Goal: Transaction & Acquisition: Purchase product/service

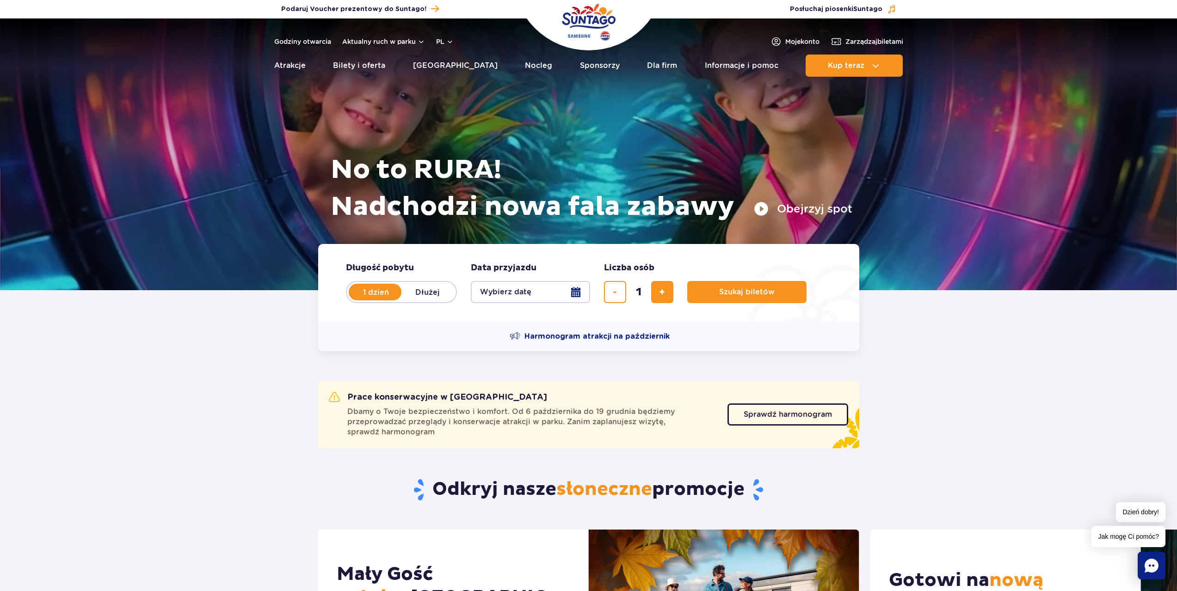
click at [974, 414] on section "Prace konserwacyjne w Suntago Dbamy o Twoje bezpieczeństwo i komfort. Od 6 paźd…" at bounding box center [588, 400] width 1177 height 99
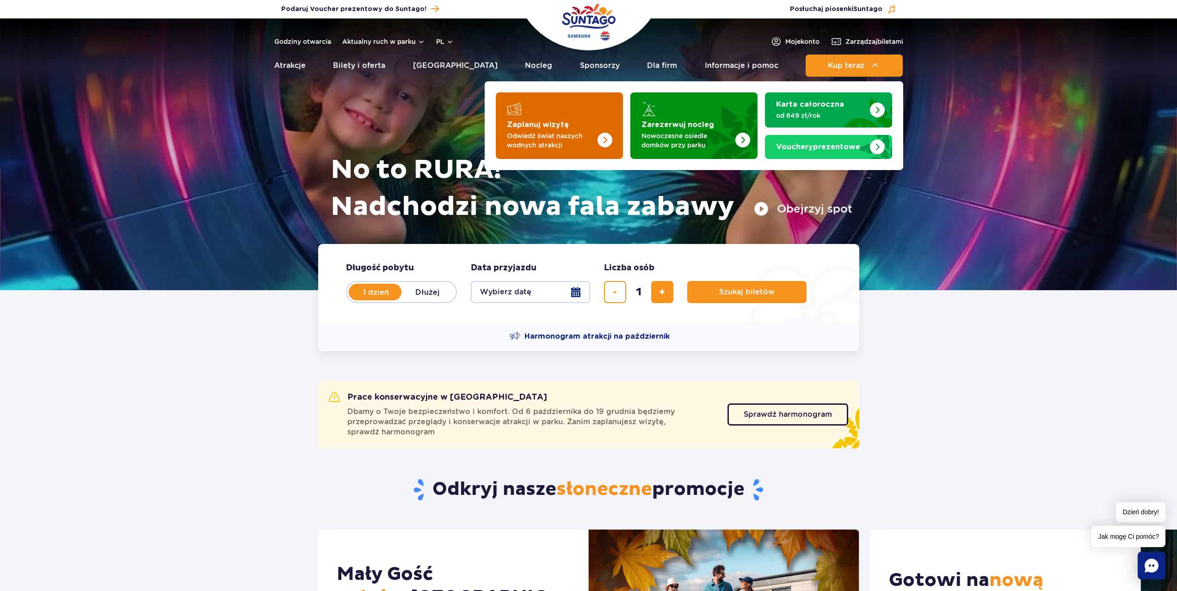
click at [557, 127] on strong "Zaplanuj wizytę" at bounding box center [538, 124] width 62 height 7
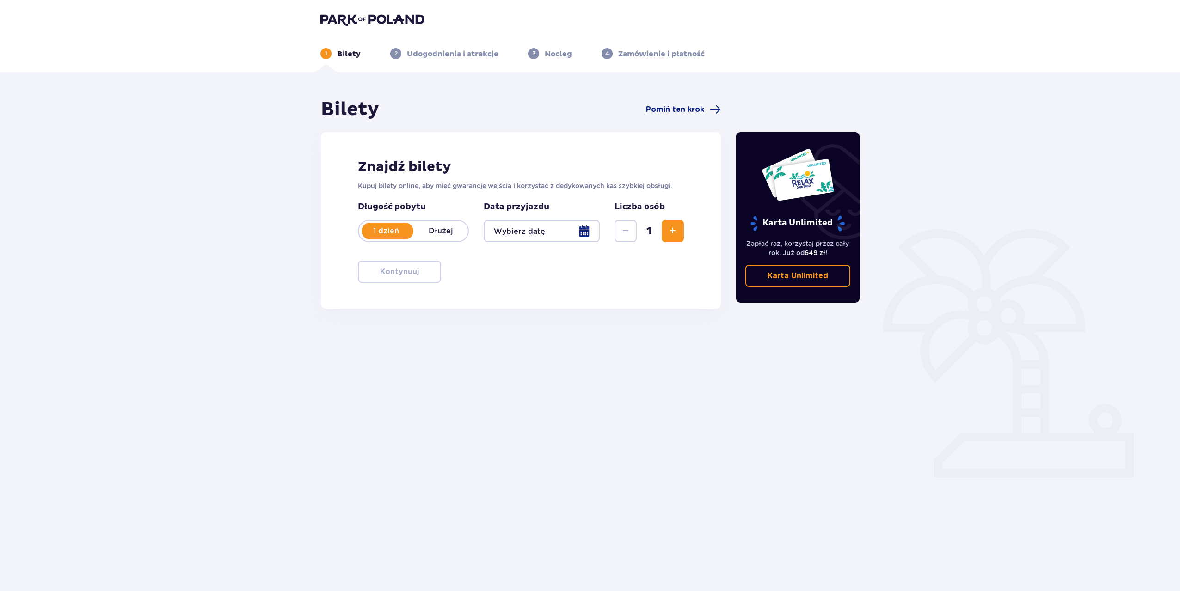
click at [448, 233] on p "Dłużej" at bounding box center [440, 231] width 55 height 10
click at [390, 232] on p "1 dzień" at bounding box center [386, 231] width 55 height 10
click at [580, 236] on div at bounding box center [542, 231] width 116 height 22
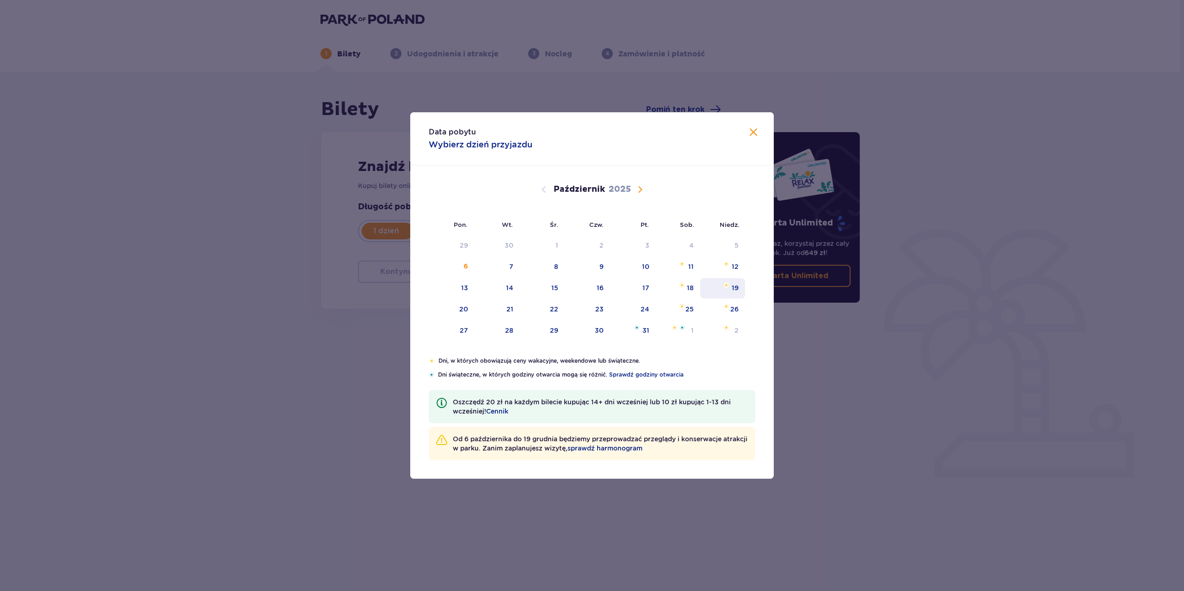
click at [731, 290] on div "19" at bounding box center [722, 288] width 45 height 20
type input "19.10.25"
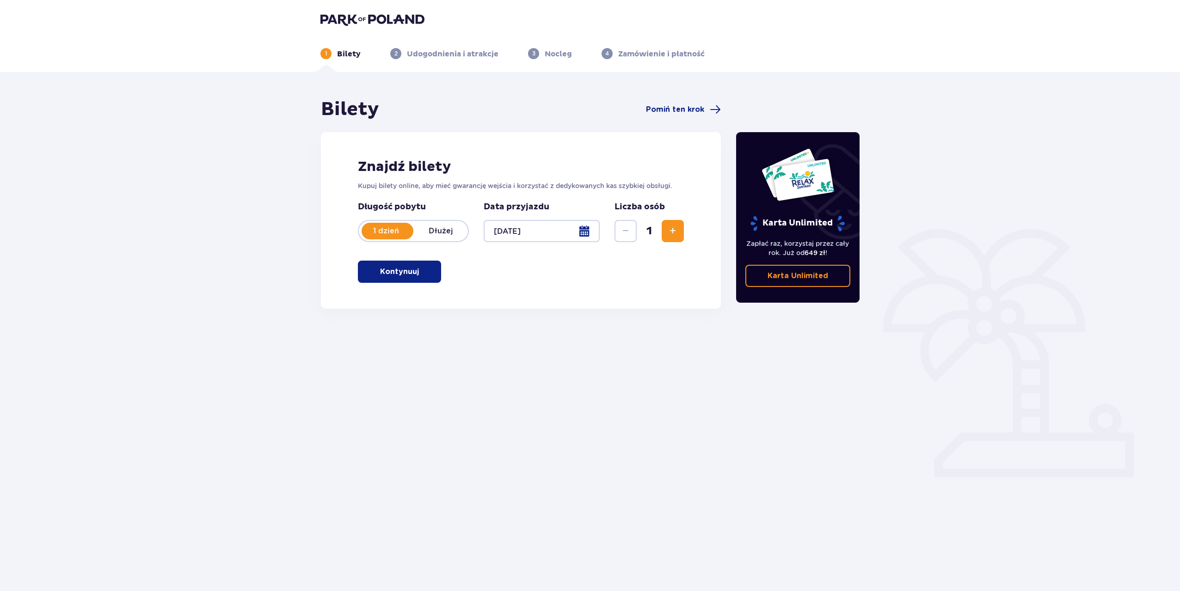
click at [404, 273] on p "Kontynuuj" at bounding box center [399, 272] width 39 height 10
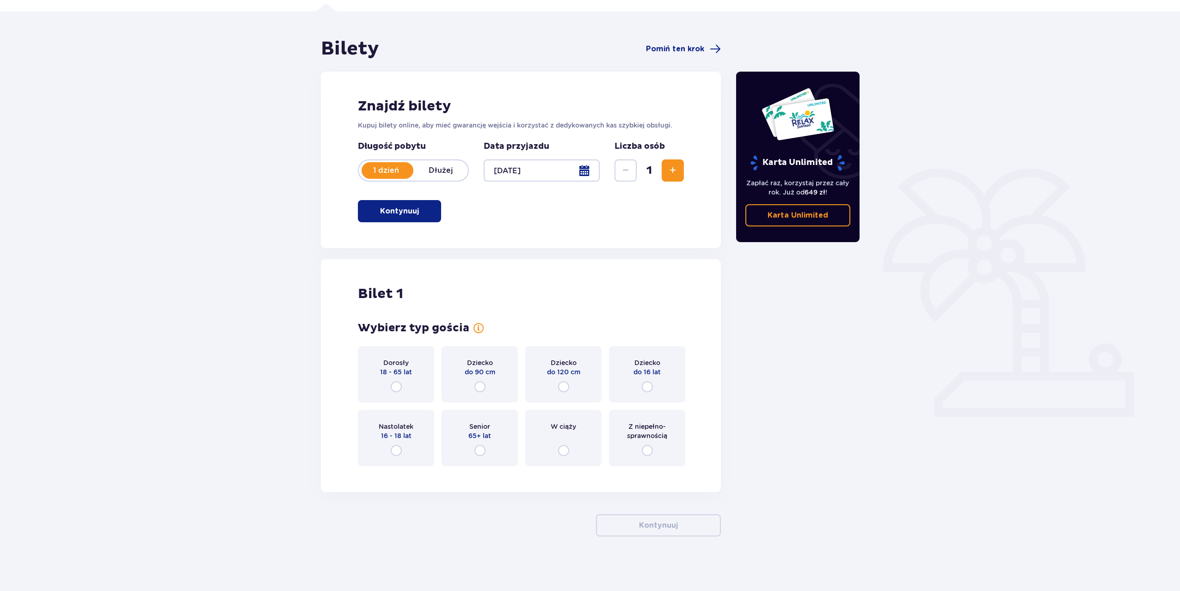
scroll to position [61, 0]
click at [399, 368] on span "18 - 65 lat" at bounding box center [396, 371] width 32 height 9
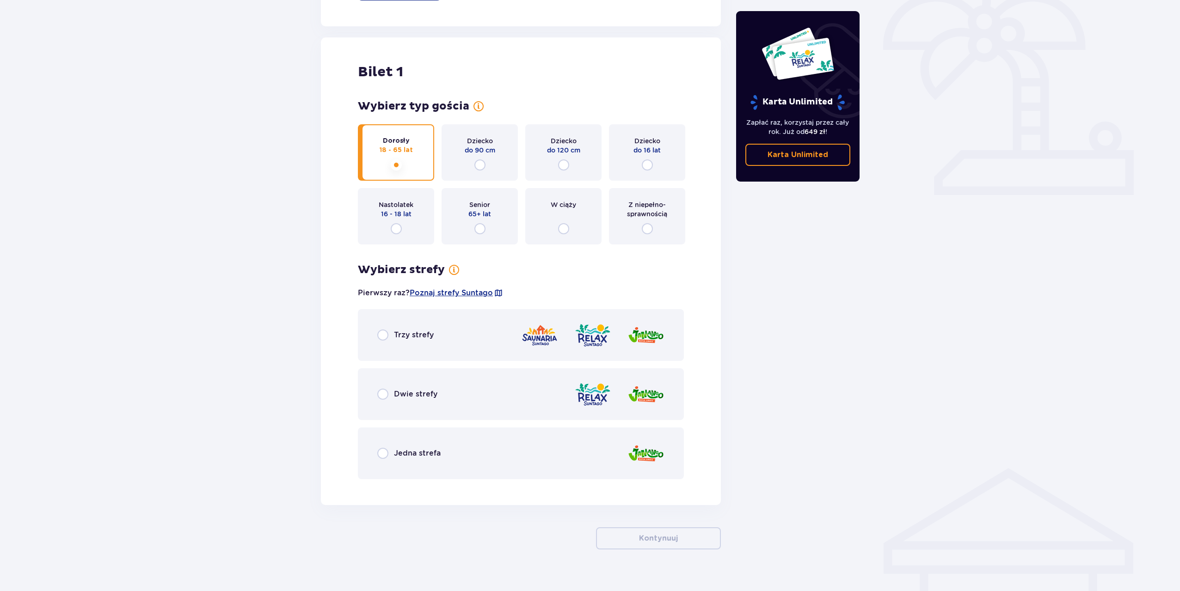
scroll to position [296, 0]
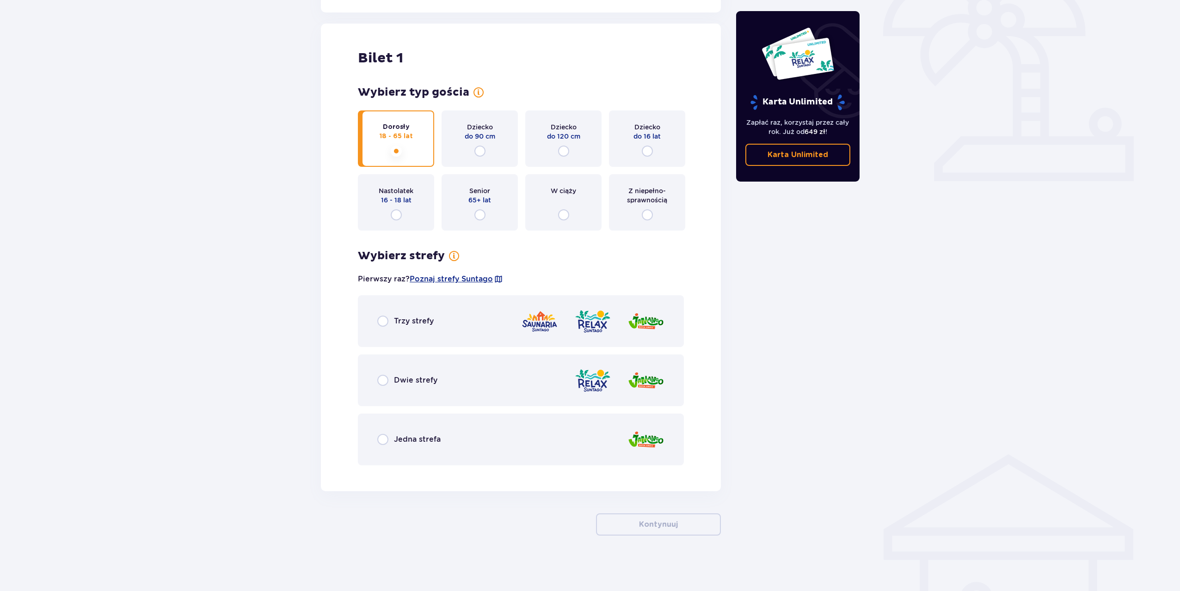
click at [404, 313] on div "Trzy strefy" at bounding box center [521, 321] width 326 height 52
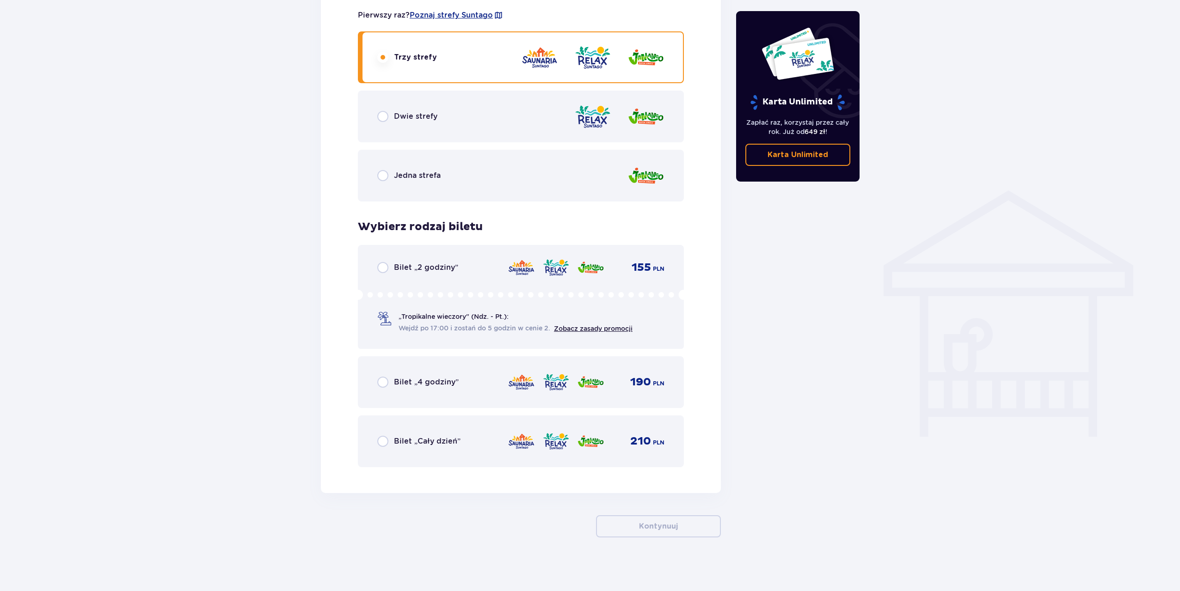
scroll to position [562, 0]
click at [442, 450] on div "Bilet „Cały dzień” 210 PLN" at bounding box center [521, 440] width 326 height 52
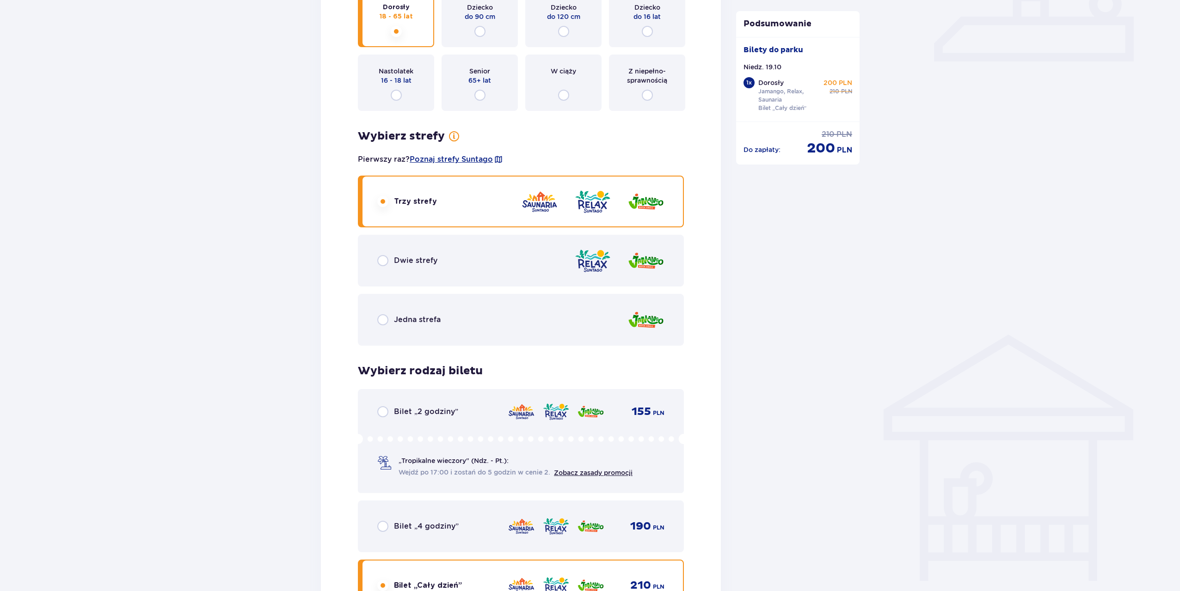
scroll to position [657, 0]
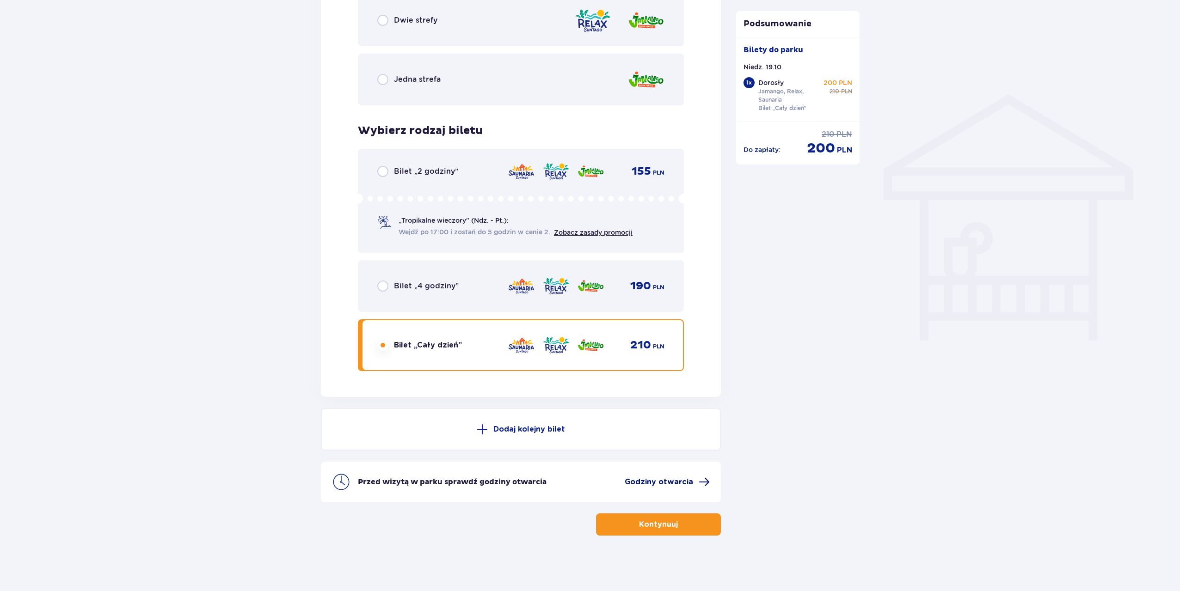
click at [691, 482] on span "Godziny otwarcia" at bounding box center [659, 482] width 68 height 10
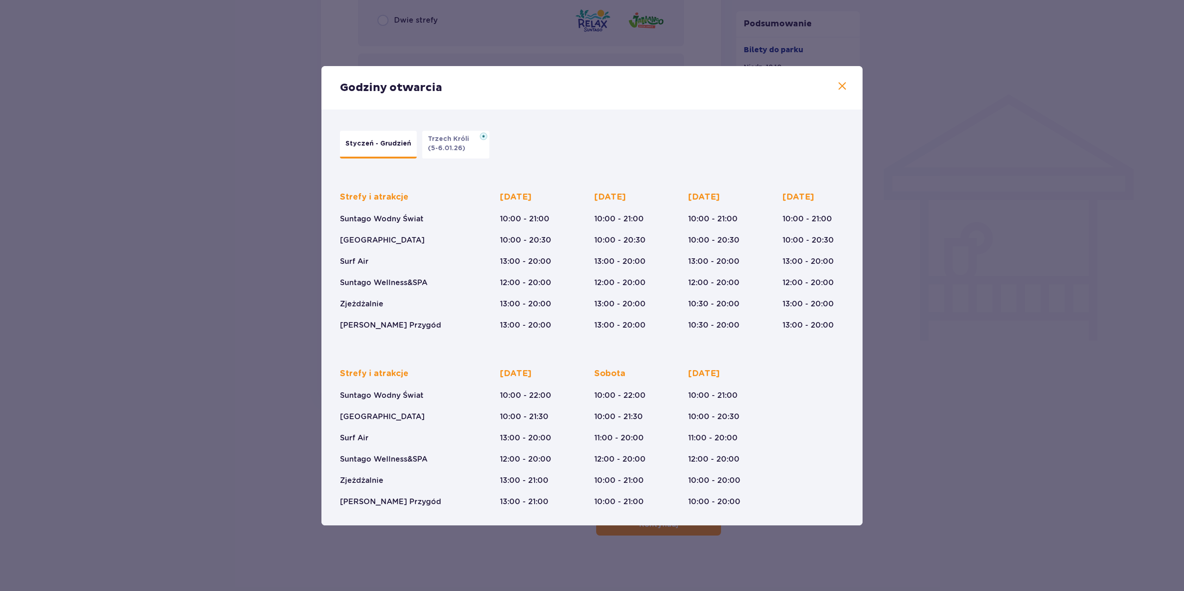
click at [964, 205] on div "Godziny otwarcia Styczeń - Grudzień Trzech Króli (5-6.01.26) Strefy i atrakcje …" at bounding box center [592, 295] width 1184 height 591
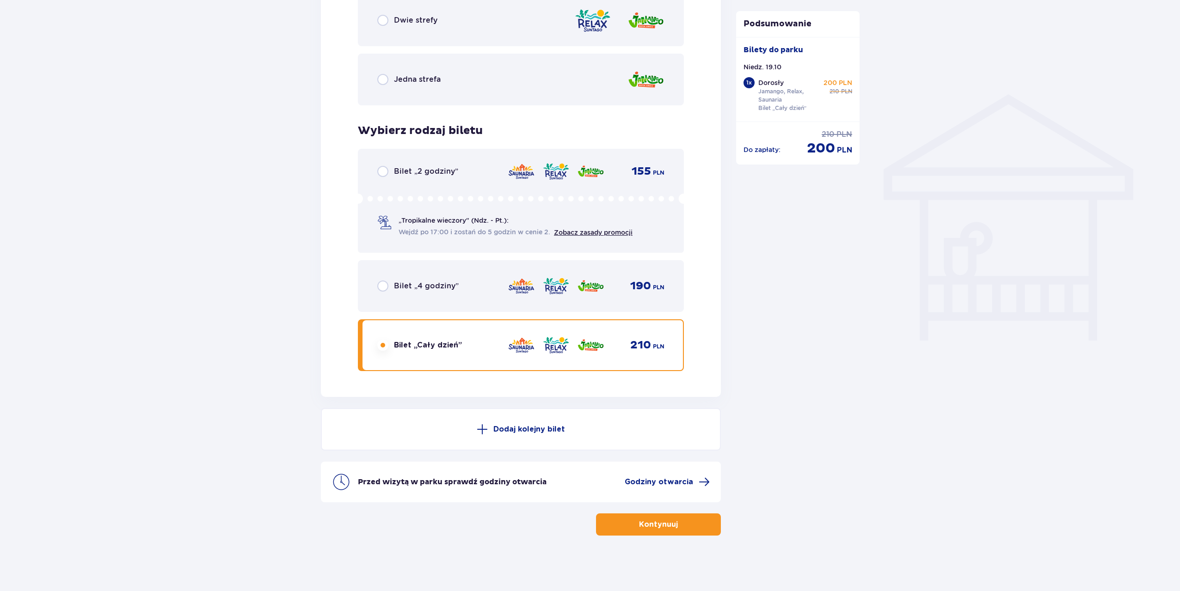
click at [688, 528] on button "Kontynuuj" at bounding box center [658, 525] width 125 height 22
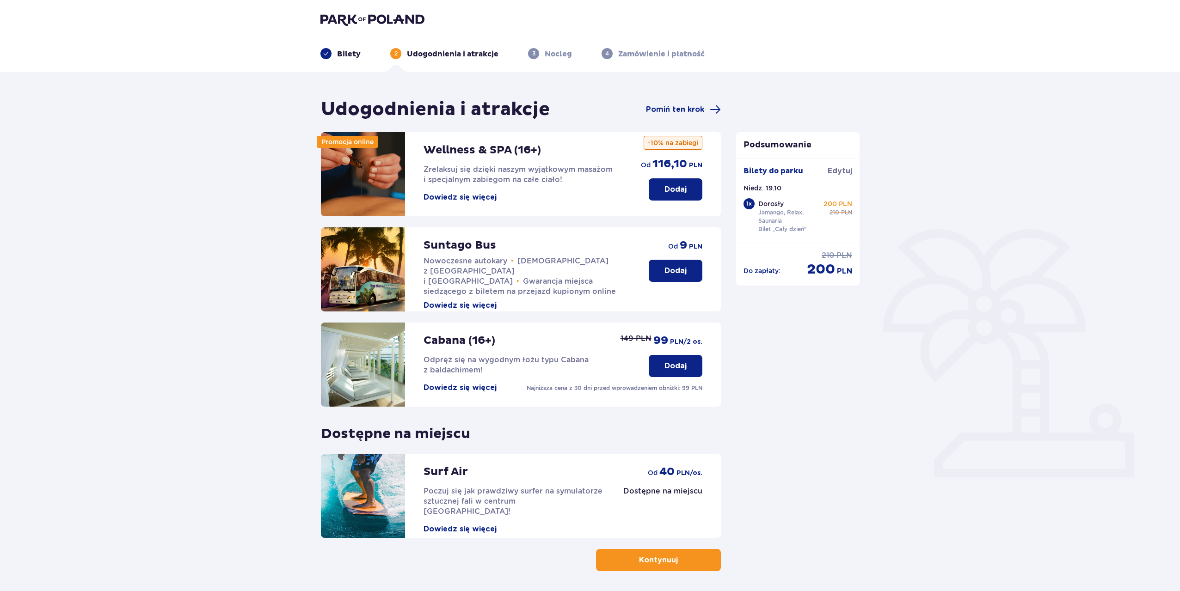
scroll to position [36, 0]
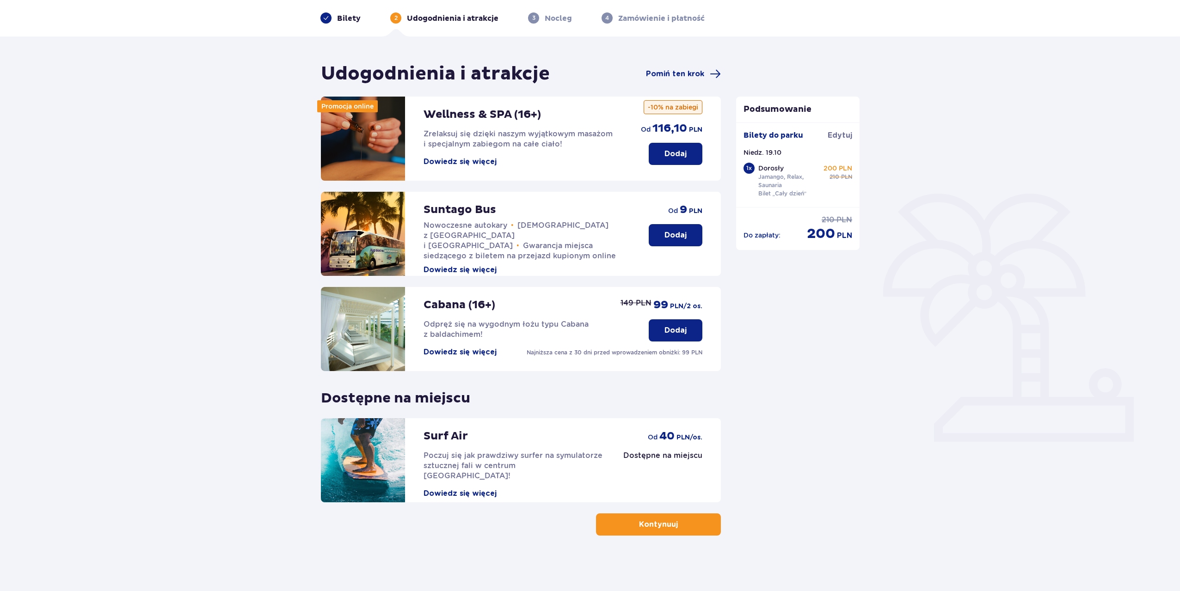
click at [655, 527] on p "Kontynuuj" at bounding box center [658, 525] width 39 height 10
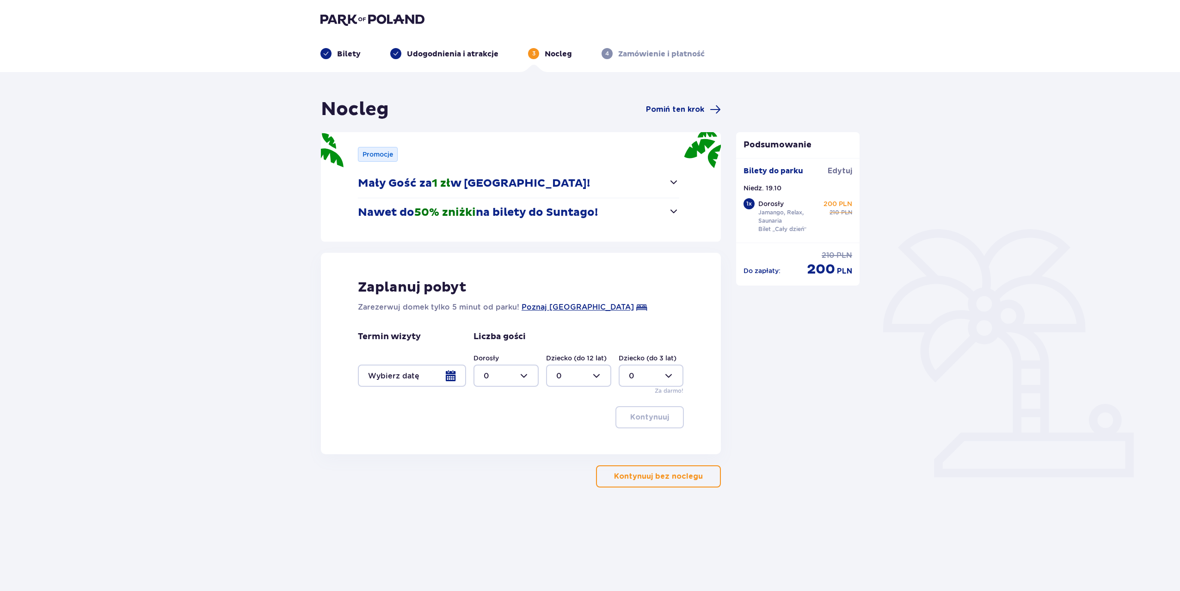
click at [652, 476] on p "Kontynuuj bez noclegu" at bounding box center [658, 477] width 89 height 10
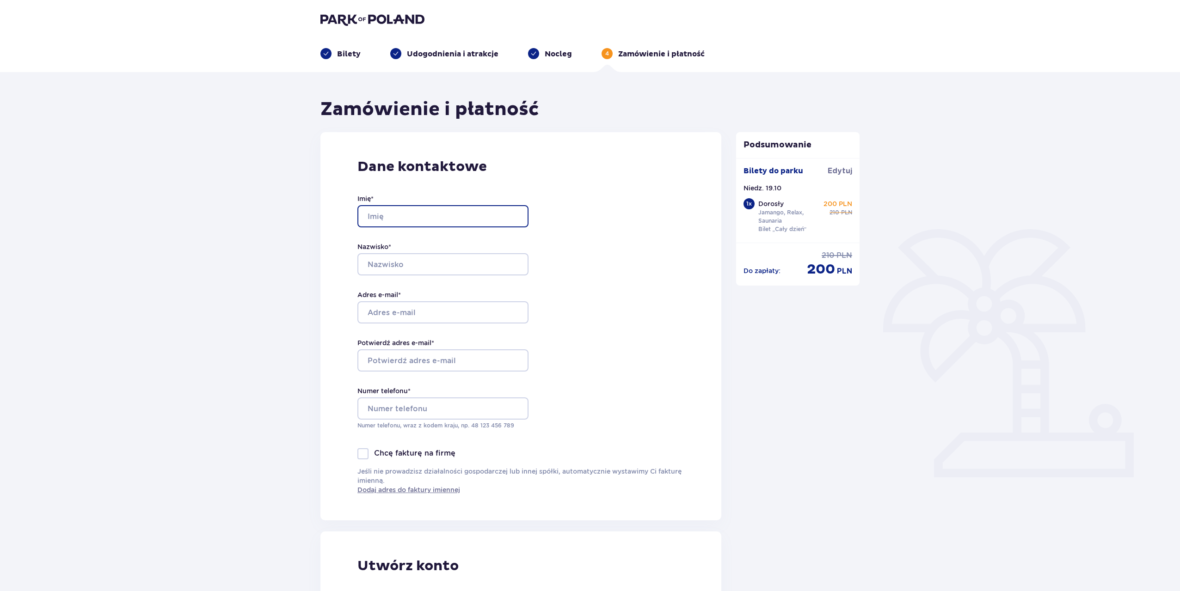
click at [486, 212] on input "Imię *" at bounding box center [442, 216] width 171 height 22
type input "Michał"
type input "Wysokiński"
type input "michal.wysokinski.2000@gmail.com"
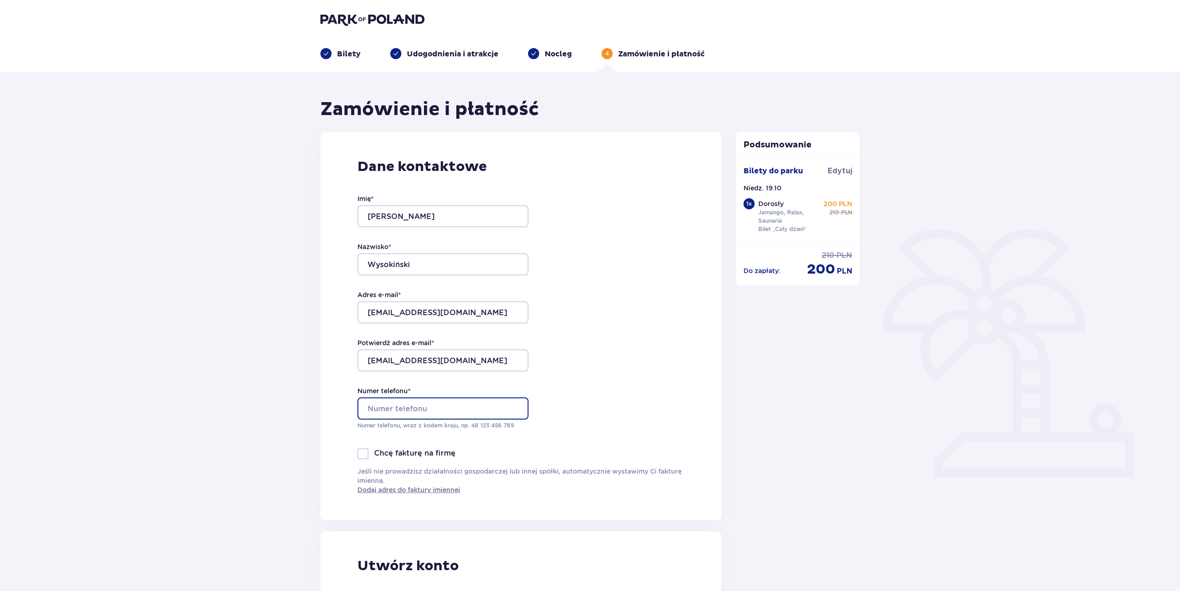
type input "531459520"
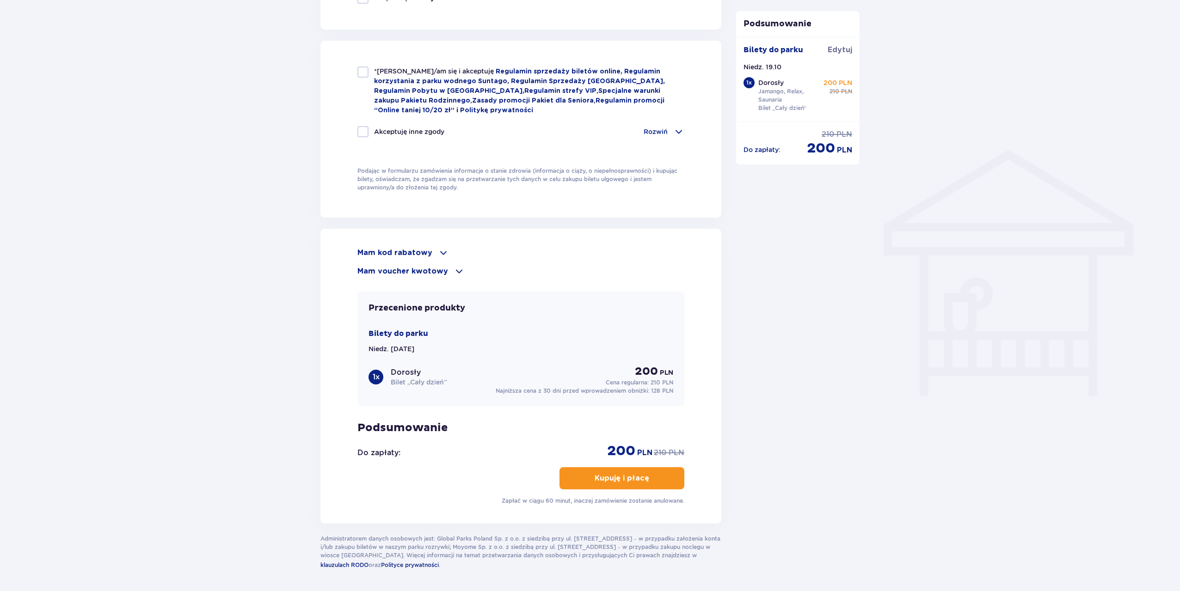
scroll to position [624, 0]
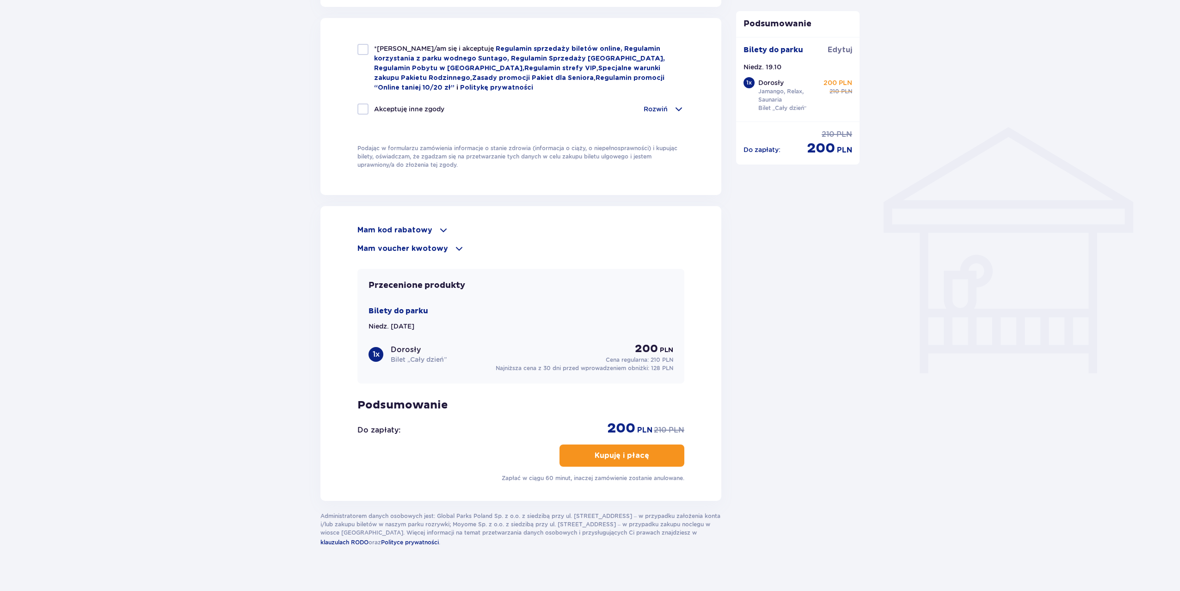
click at [428, 225] on p "Mam kod rabatowy" at bounding box center [394, 230] width 75 height 10
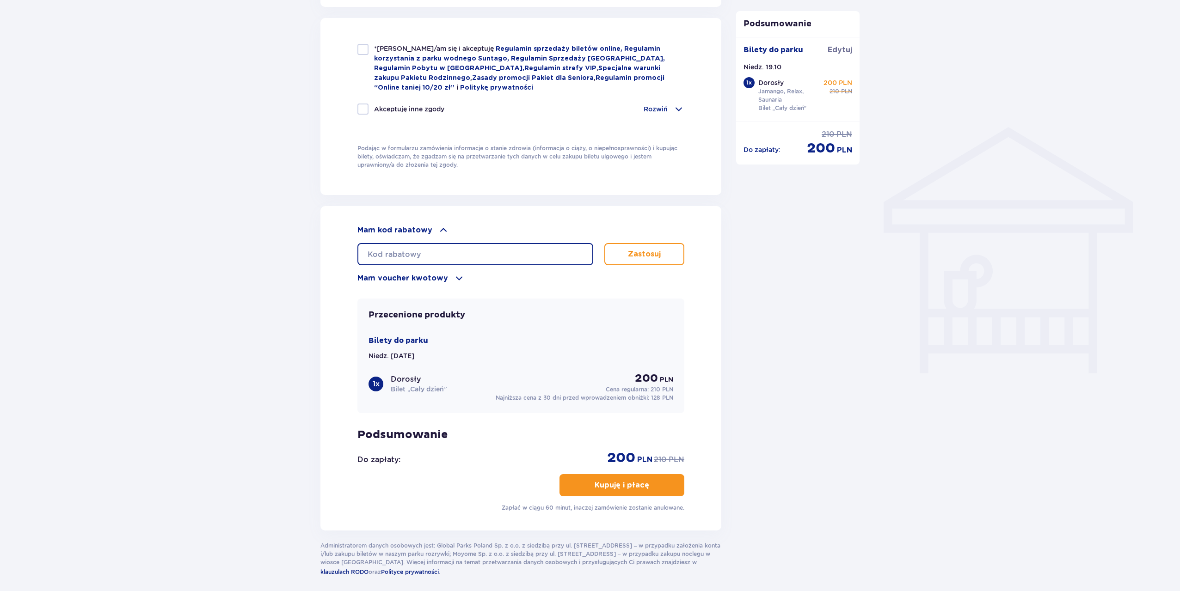
click at [436, 243] on input "text" at bounding box center [475, 254] width 236 height 22
type input "student30"
click at [658, 249] on p "Zastosuj" at bounding box center [644, 254] width 33 height 10
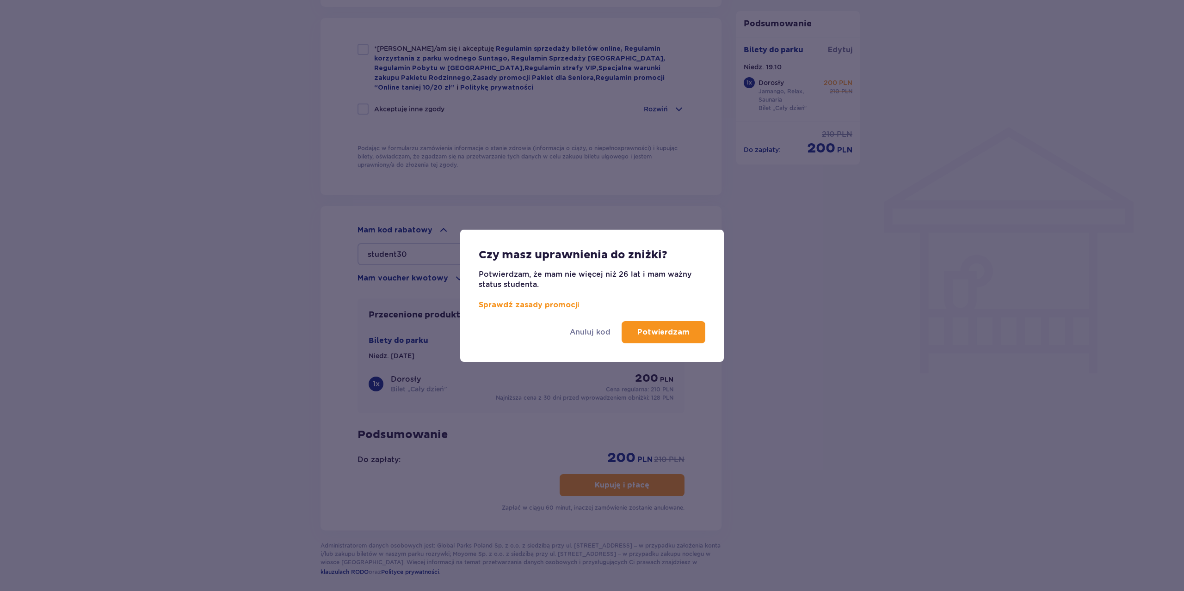
click at [684, 336] on p "Potwierdzam" at bounding box center [663, 332] width 52 height 10
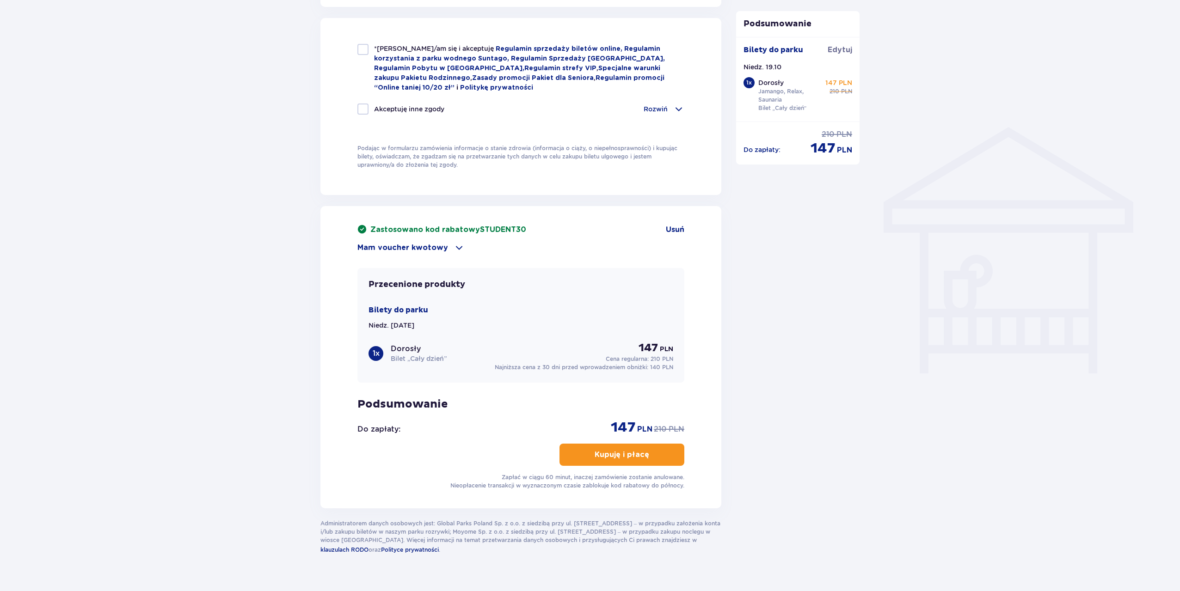
scroll to position [631, 0]
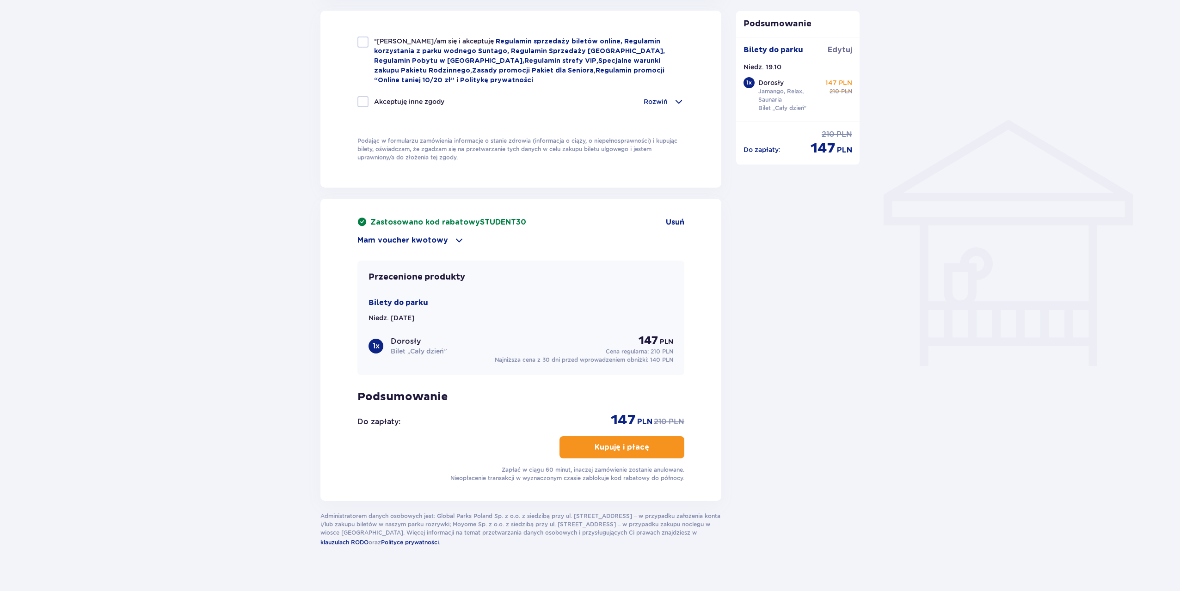
click at [732, 283] on div "Podsumowanie Dodano bilet do zamówienia Bilety do parku Edytuj Niedz. 19.10 1 x…" at bounding box center [798, 7] width 139 height 1081
click at [775, 331] on div "Podsumowanie Dodano bilet do zamówienia Bilety do parku Edytuj Niedz. 19.10 1 x…" at bounding box center [798, 7] width 139 height 1081
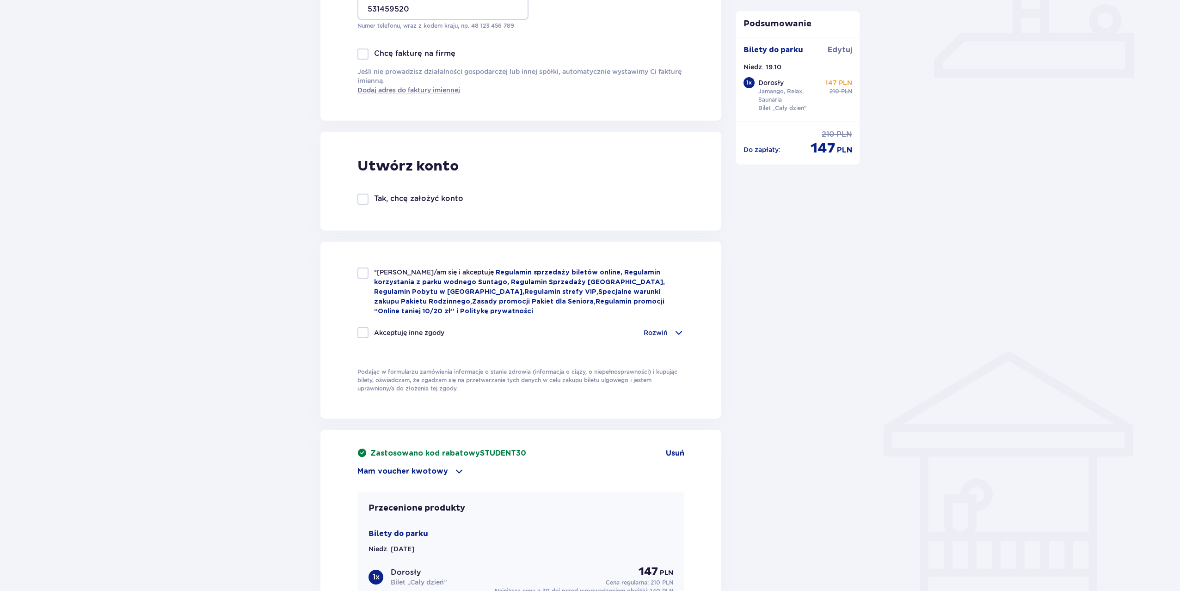
scroll to position [354, 0]
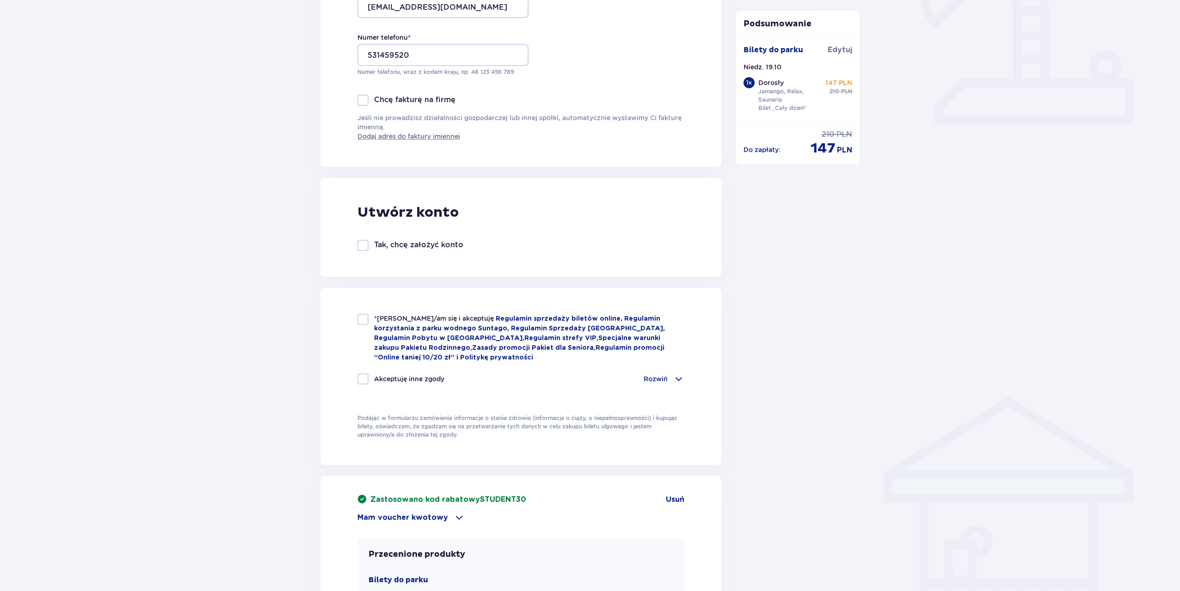
click at [366, 316] on div at bounding box center [362, 319] width 11 height 11
checkbox input "true"
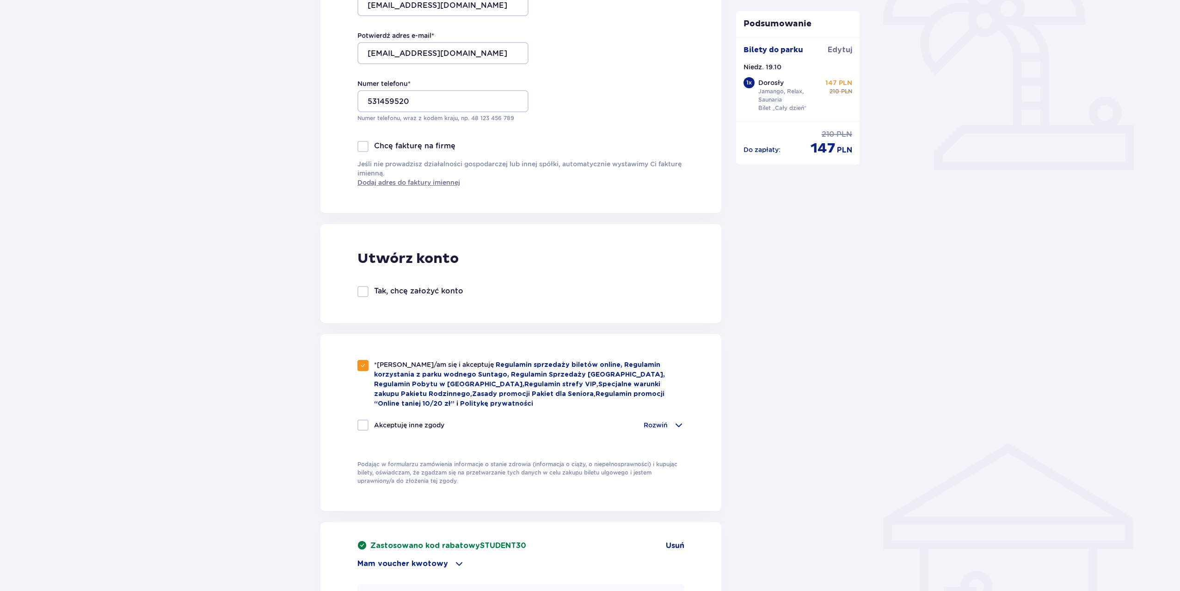
click at [677, 420] on span at bounding box center [678, 425] width 11 height 11
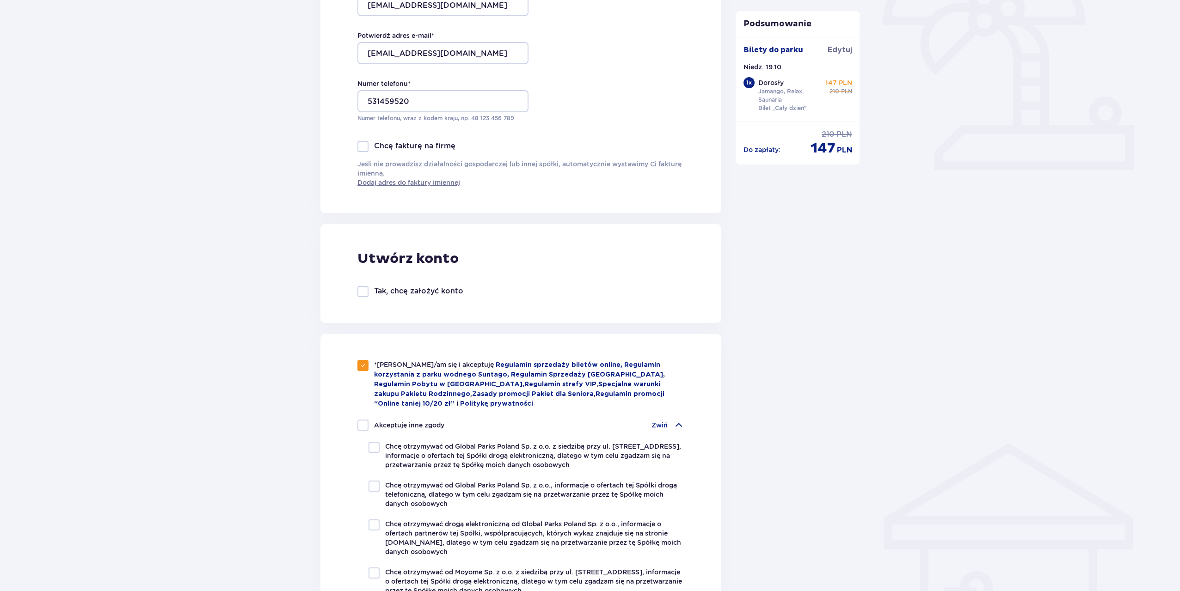
click at [673, 420] on div "Zwiń" at bounding box center [667, 425] width 33 height 11
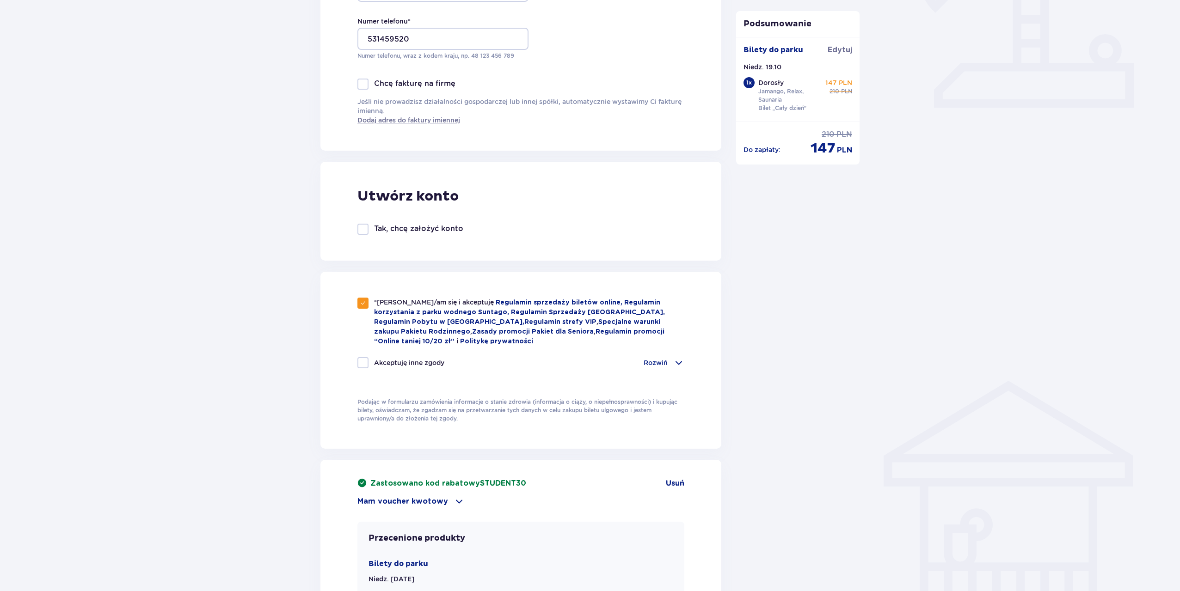
scroll to position [631, 0]
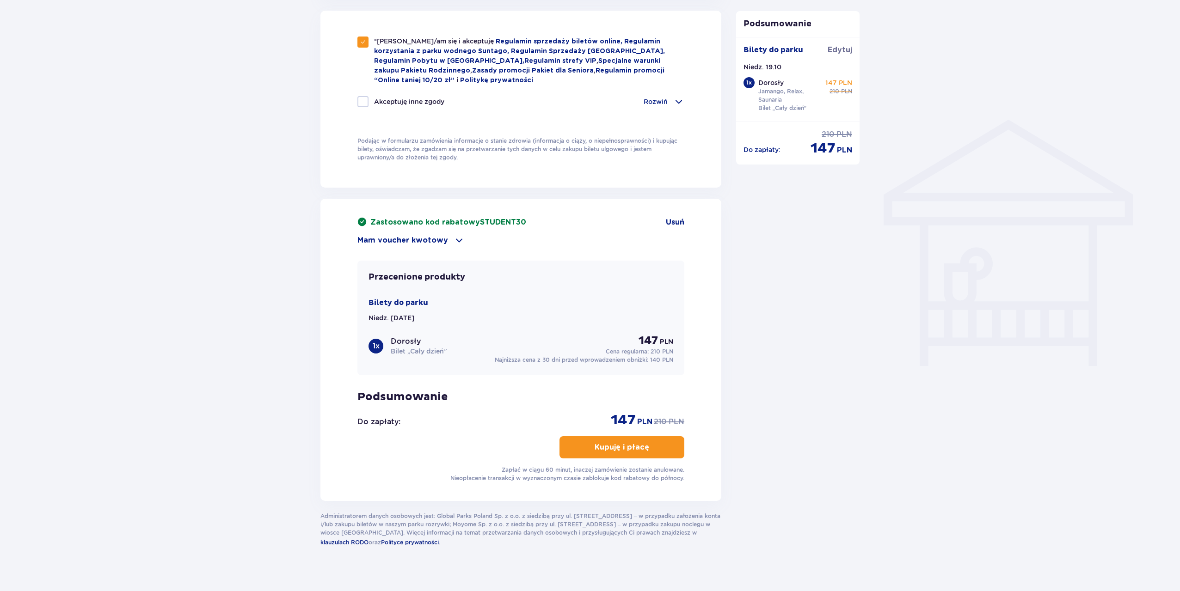
click at [625, 442] on p "Kupuję i płacę" at bounding box center [622, 447] width 55 height 10
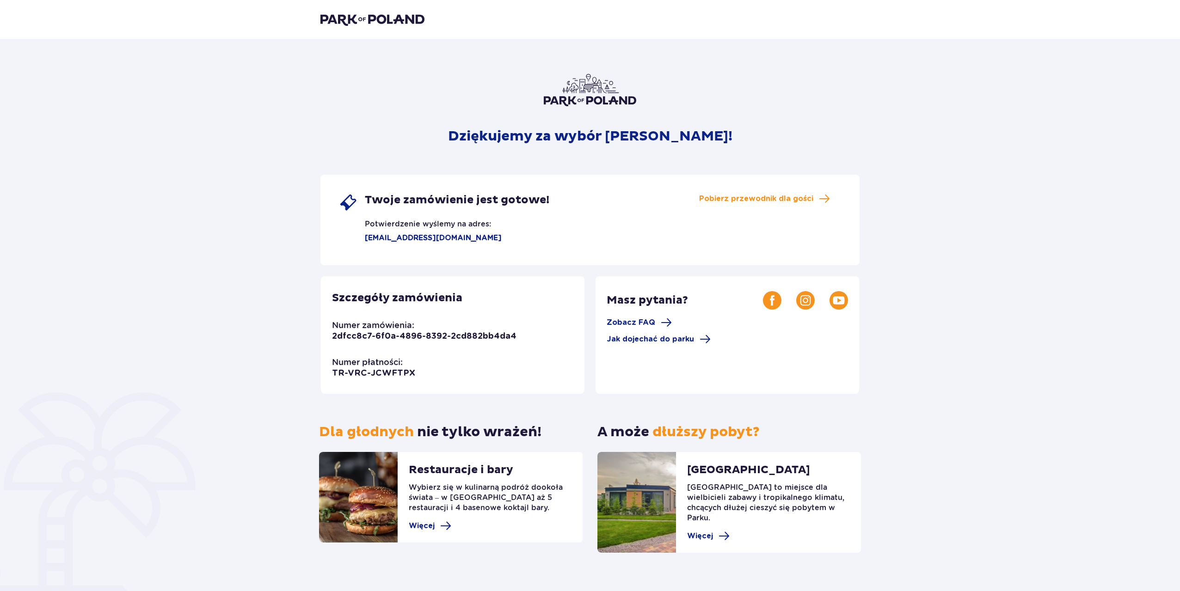
click at [1082, 178] on div "Dziękujemy za wybór Suntago! Twoje zamówienie jest gotowe! Potwierdzenie wyślem…" at bounding box center [590, 324] width 1180 height 570
click at [771, 199] on span "Pobierz przewodnik dla gości" at bounding box center [756, 199] width 114 height 10
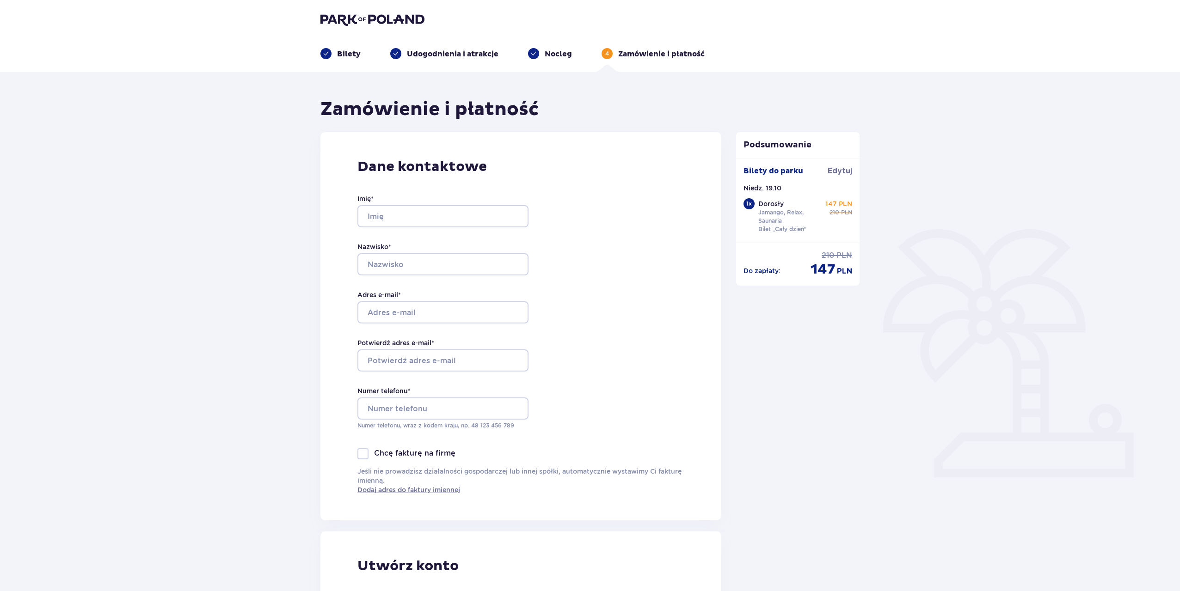
click at [448, 198] on div "Imię *" at bounding box center [442, 210] width 171 height 33
click at [441, 216] on input "Imię *" at bounding box center [442, 216] width 171 height 22
click at [629, 234] on div "Dane kontaktowe Imię * Nazwisko * Adres e-mail * Potwierdź adres e-mail * Numer…" at bounding box center [520, 326] width 401 height 388
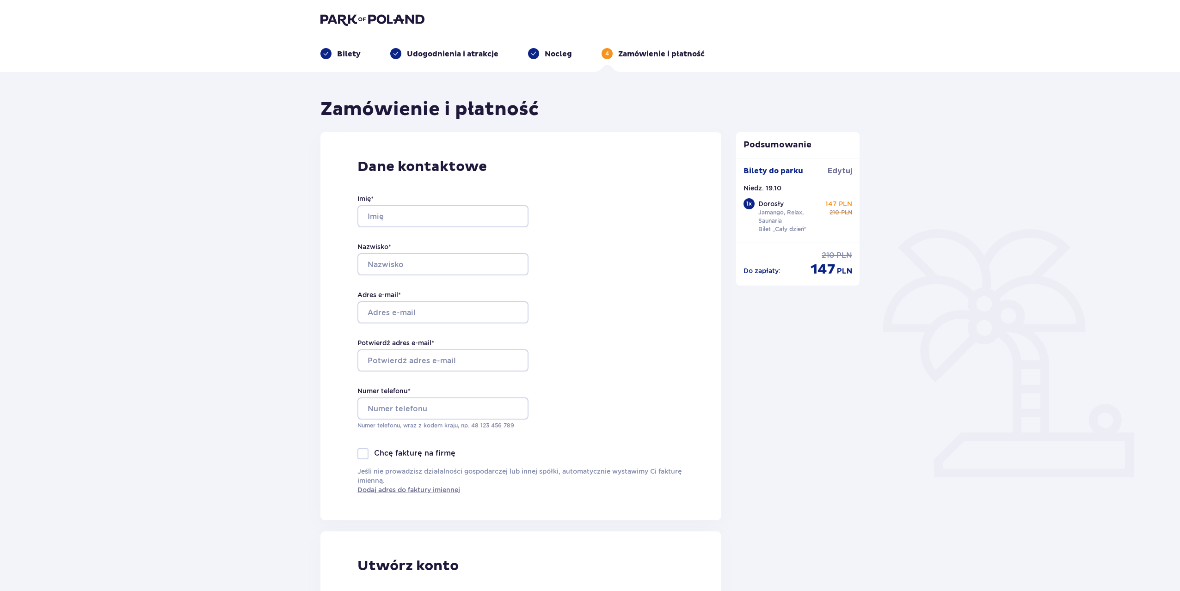
click at [400, 24] on img at bounding box center [372, 19] width 104 height 13
